Goal: Check status: Check status

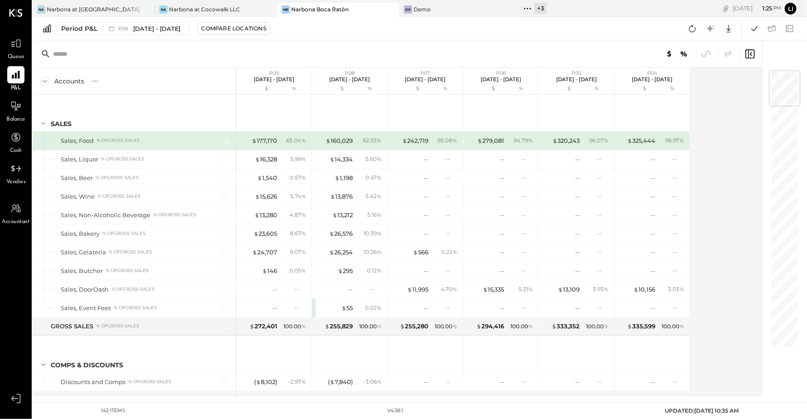
click at [160, 38] on div "Period P&L P09 [DATE] - [DATE] Compare Locations Google Sheets Excel" at bounding box center [420, 28] width 775 height 23
click at [154, 36] on div "Period P&L P09 [DATE] - [DATE] Compare Locations Google Sheets Excel" at bounding box center [420, 28] width 775 height 23
click at [150, 34] on div "P09 [DATE] - [DATE]" at bounding box center [144, 29] width 82 height 12
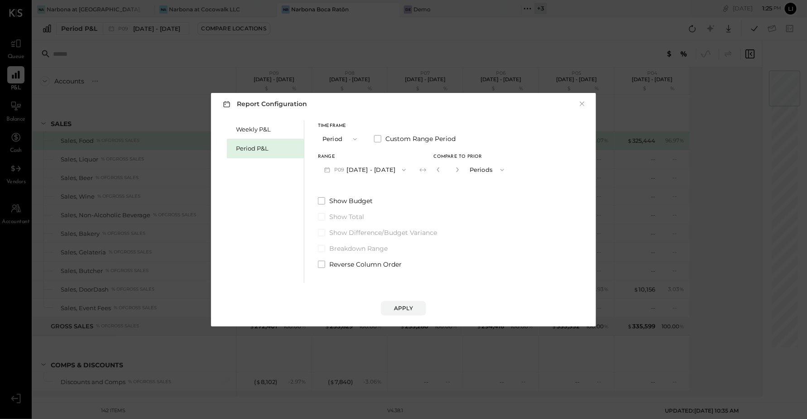
click at [402, 168] on button "P09 [DATE] - [DATE]" at bounding box center [365, 169] width 94 height 17
click at [390, 184] on div "P10 [DATE] - [DATE]" at bounding box center [370, 190] width 103 height 19
click at [569, 118] on div "Weekly P&L Period P&L Timeframe Period Custom Range Period Range P10 [DATE] - […" at bounding box center [403, 200] width 367 height 165
click at [584, 104] on button "×" at bounding box center [582, 103] width 8 height 9
